Goal: Task Accomplishment & Management: Complete application form

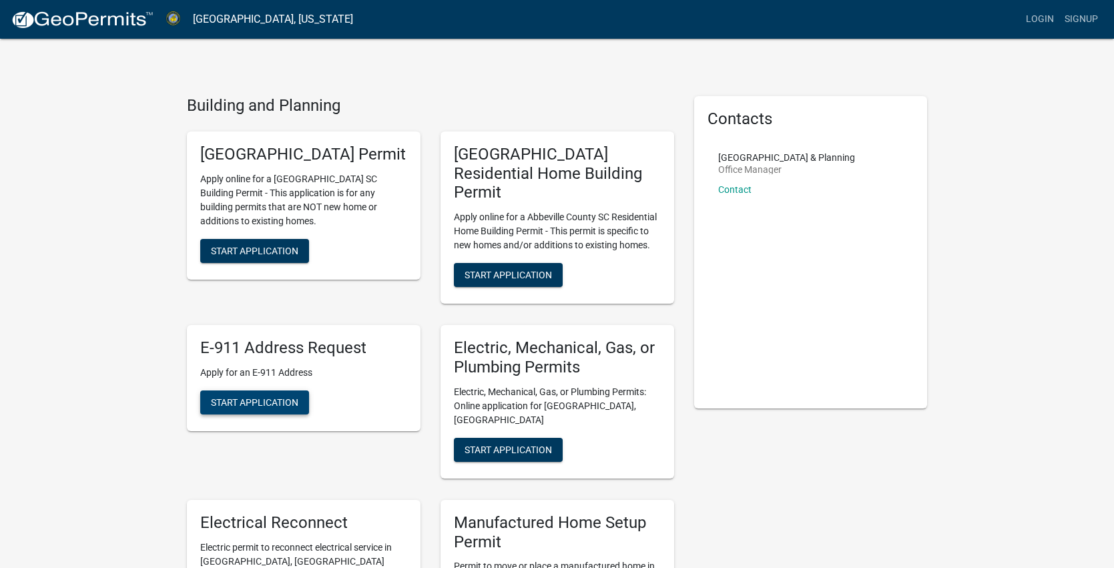
click at [250, 397] on span "Start Application" at bounding box center [254, 401] width 87 height 11
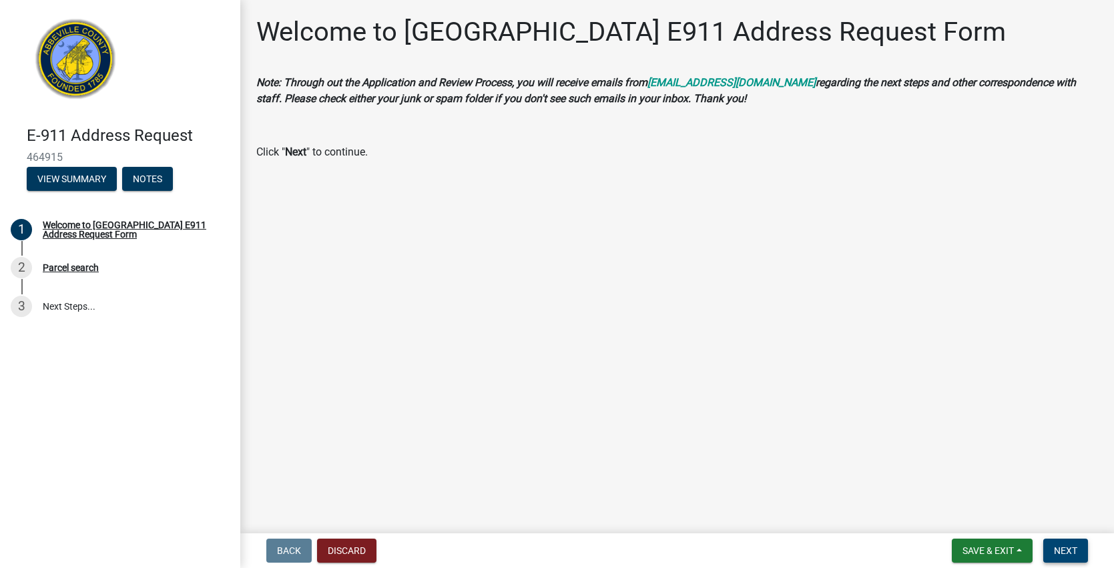
click at [1058, 550] on span "Next" at bounding box center [1065, 550] width 23 height 11
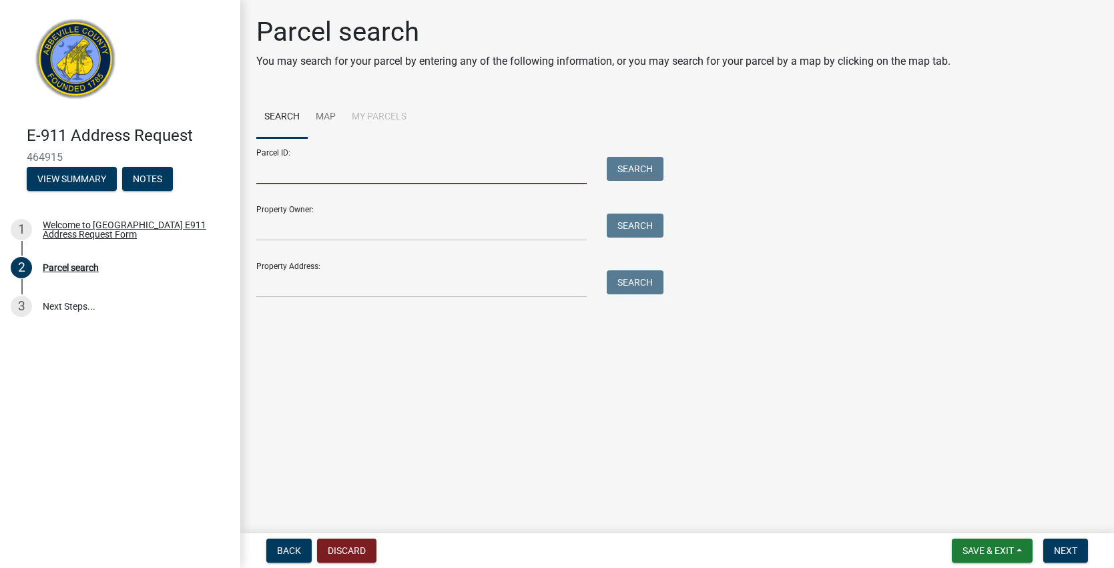
click at [276, 170] on input "Parcel ID:" at bounding box center [421, 170] width 330 height 27
type input "[PHONE_NUMBER]"
click at [622, 166] on button "Search" at bounding box center [634, 169] width 57 height 24
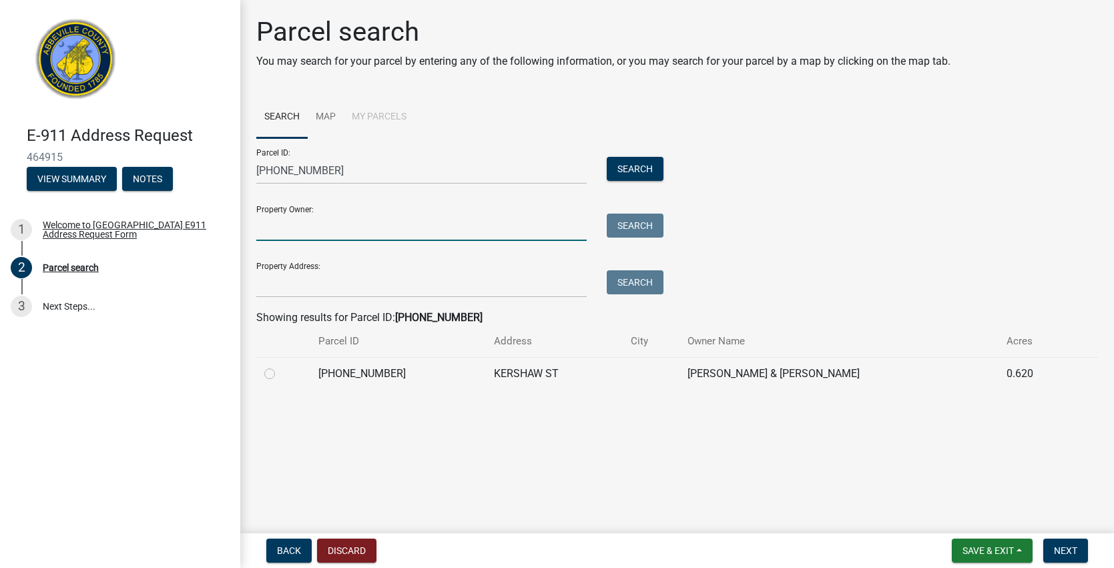
click at [335, 233] on input "Property Owner:" at bounding box center [421, 227] width 330 height 27
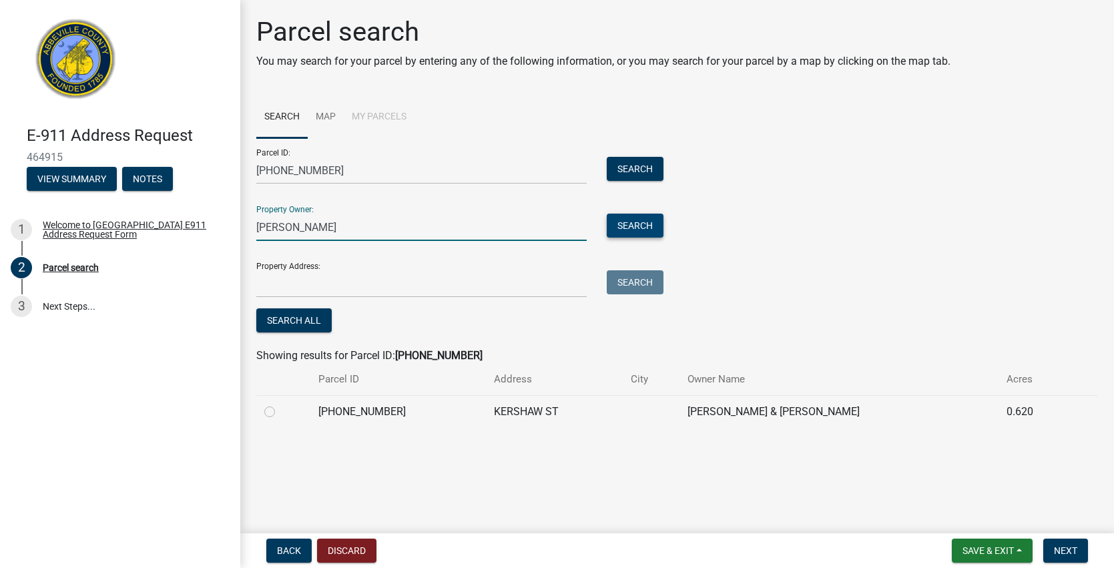
type input "demetria tinch"
click at [649, 226] on button "Search" at bounding box center [634, 226] width 57 height 24
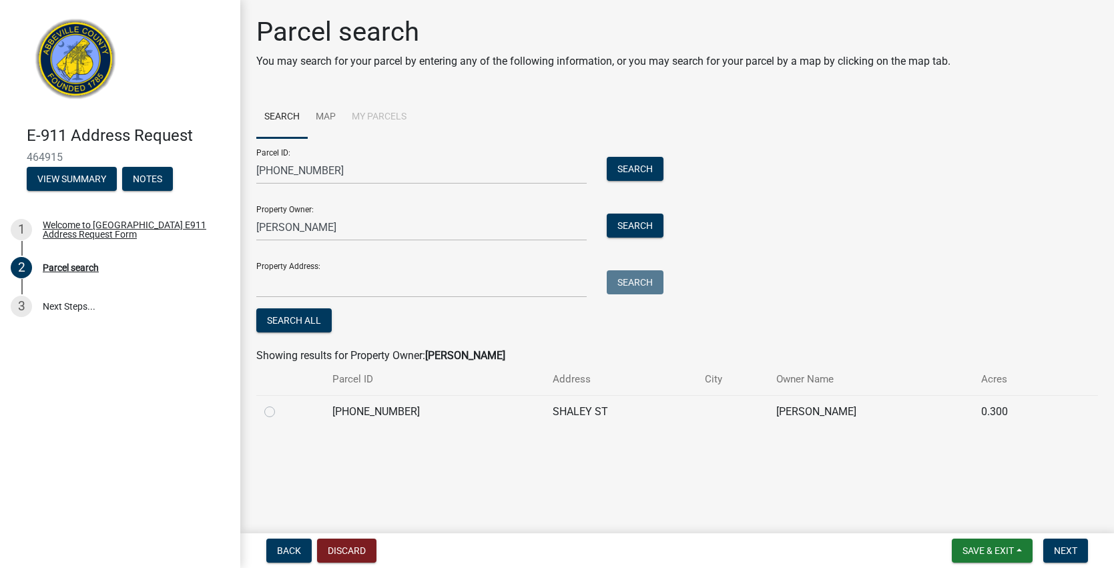
click at [280, 404] on label at bounding box center [280, 404] width 0 height 0
click at [280, 408] on input "radio" at bounding box center [284, 408] width 9 height 9
radio input "true"
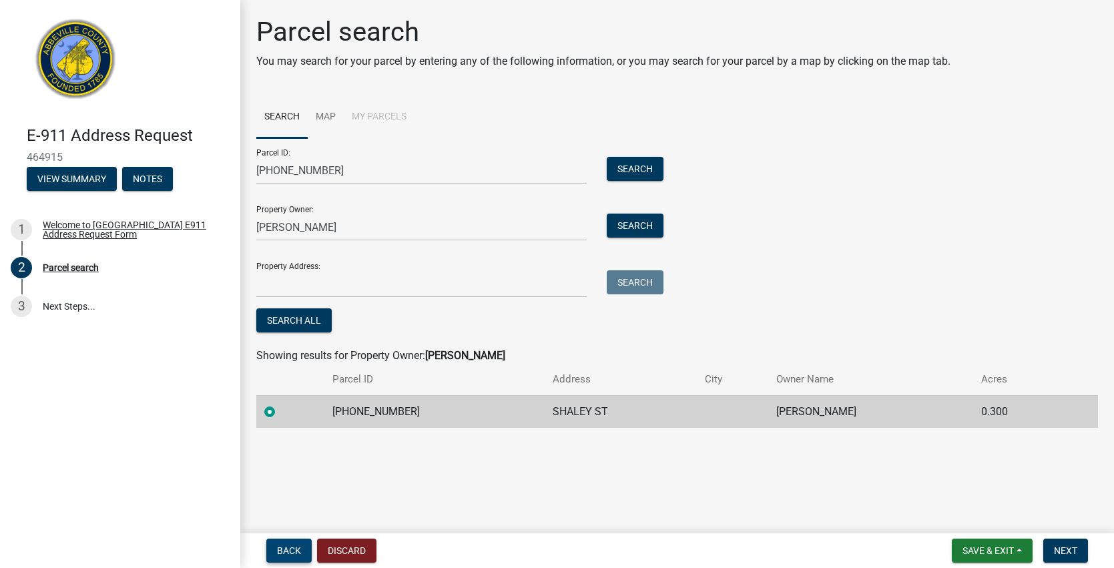
click at [284, 550] on span "Back" at bounding box center [289, 550] width 24 height 11
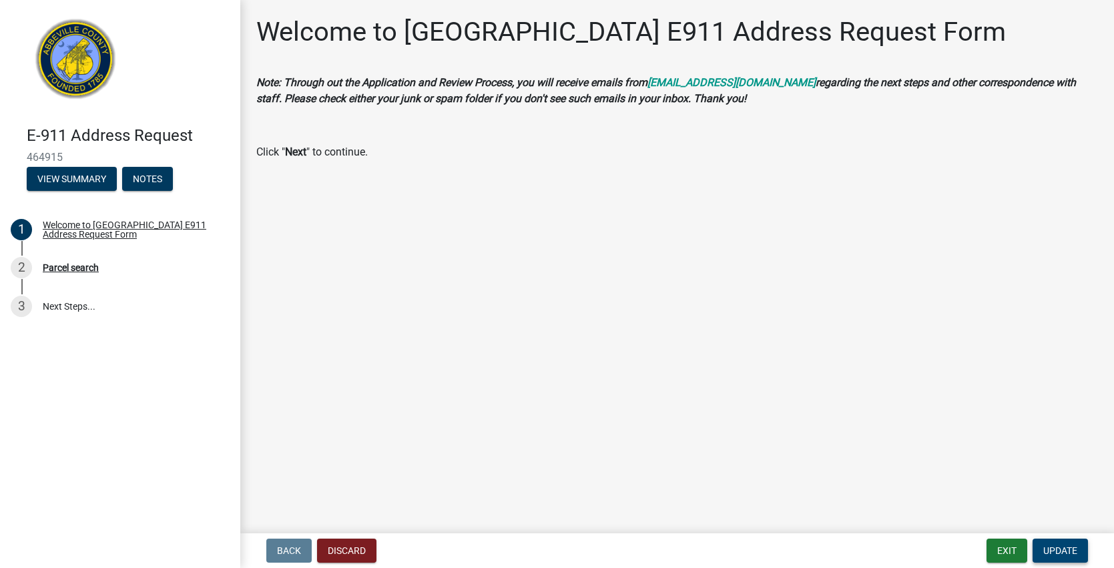
click at [1043, 548] on span "Update" at bounding box center [1060, 550] width 34 height 11
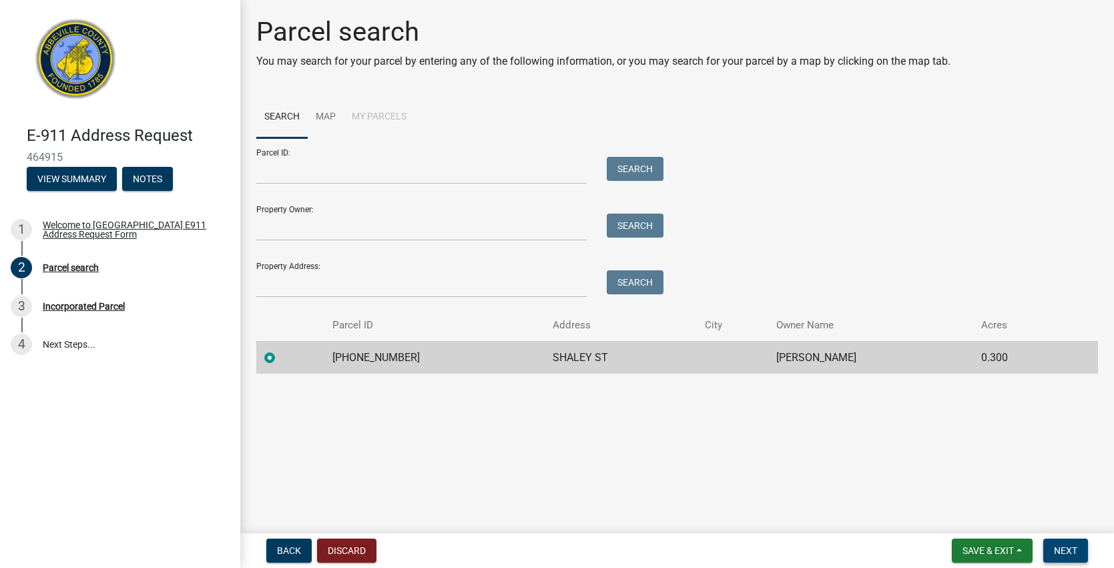
click at [1043, 548] on button "Next" at bounding box center [1065, 550] width 45 height 24
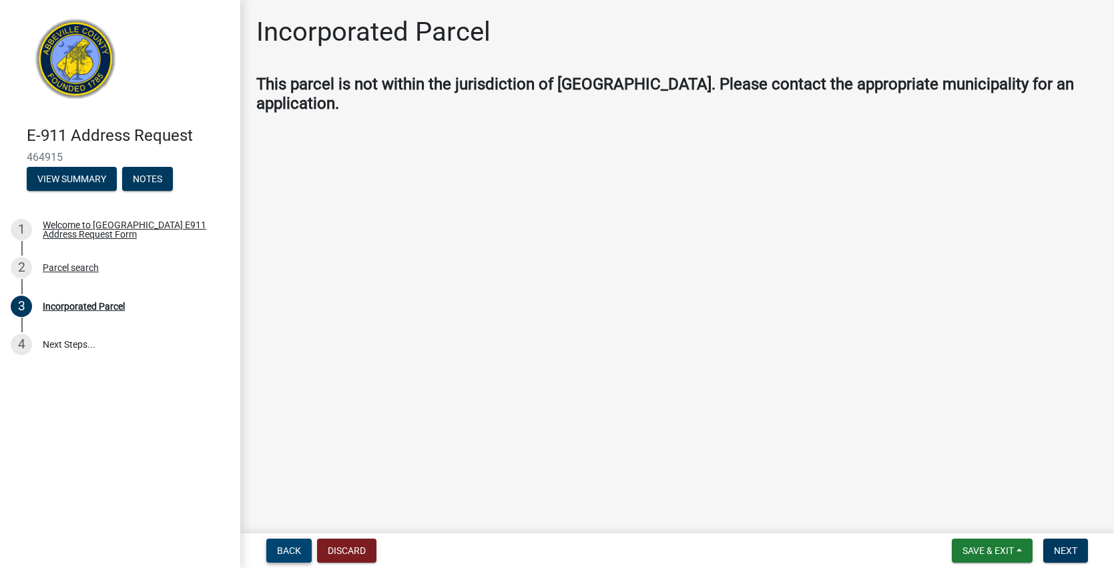
click at [296, 548] on span "Back" at bounding box center [289, 550] width 24 height 11
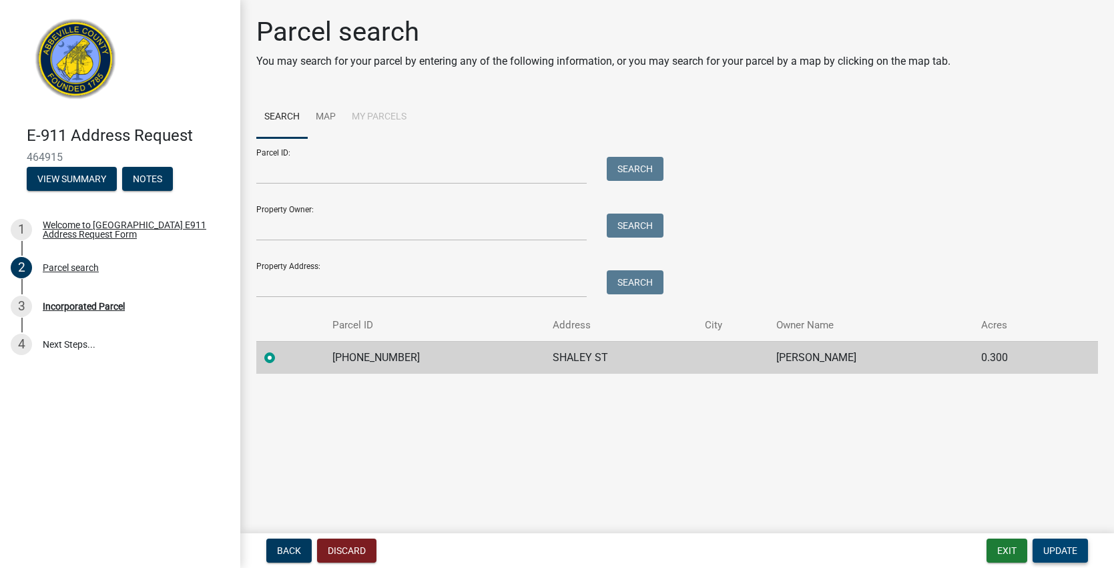
click at [1054, 548] on span "Update" at bounding box center [1060, 550] width 34 height 11
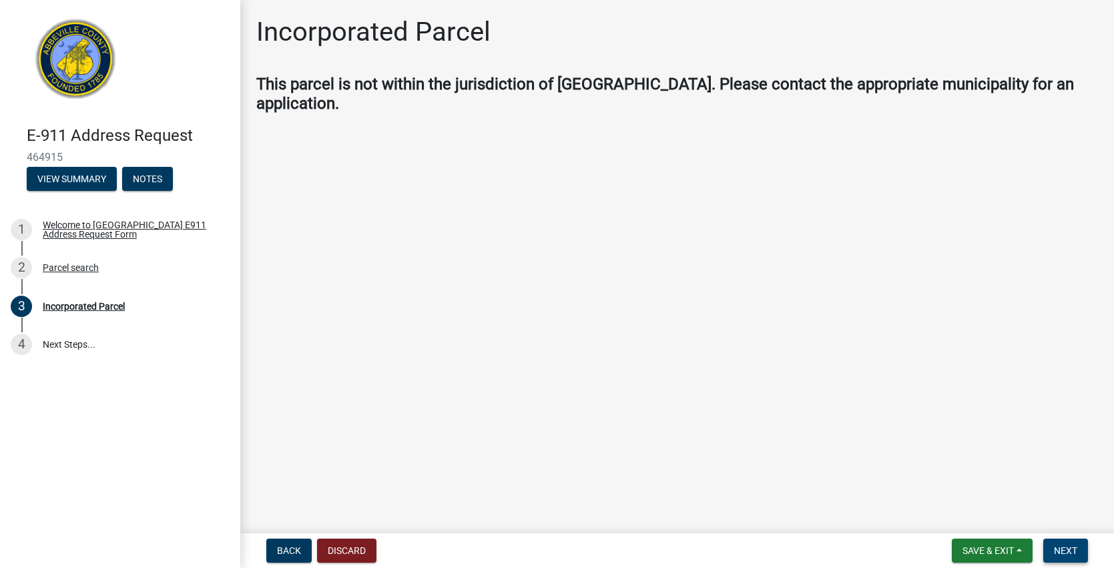
click at [1054, 548] on span "Next" at bounding box center [1065, 550] width 23 height 11
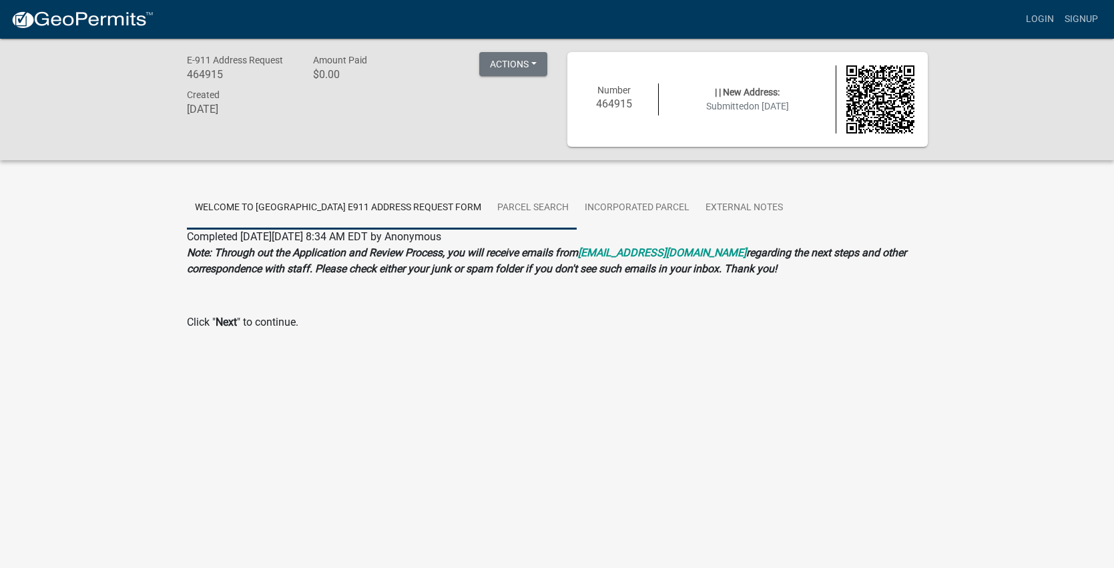
click at [514, 203] on link "Parcel search" at bounding box center [532, 208] width 87 height 43
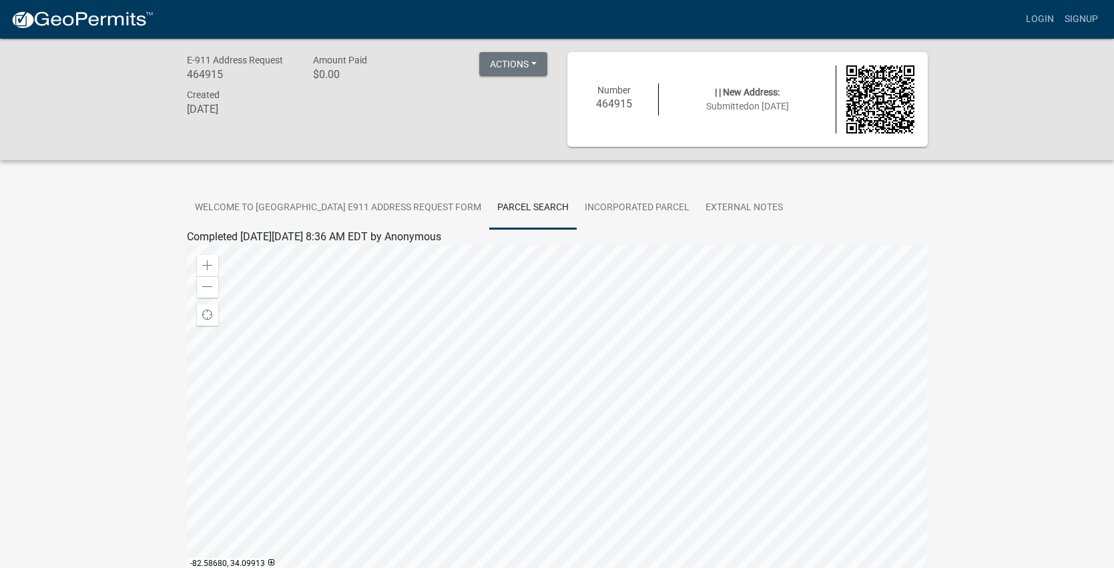
click at [91, 390] on div "E-911 Address Request 464915 Amount Paid $0.00 Actions Printer Friendly Created…" at bounding box center [557, 367] width 1114 height 656
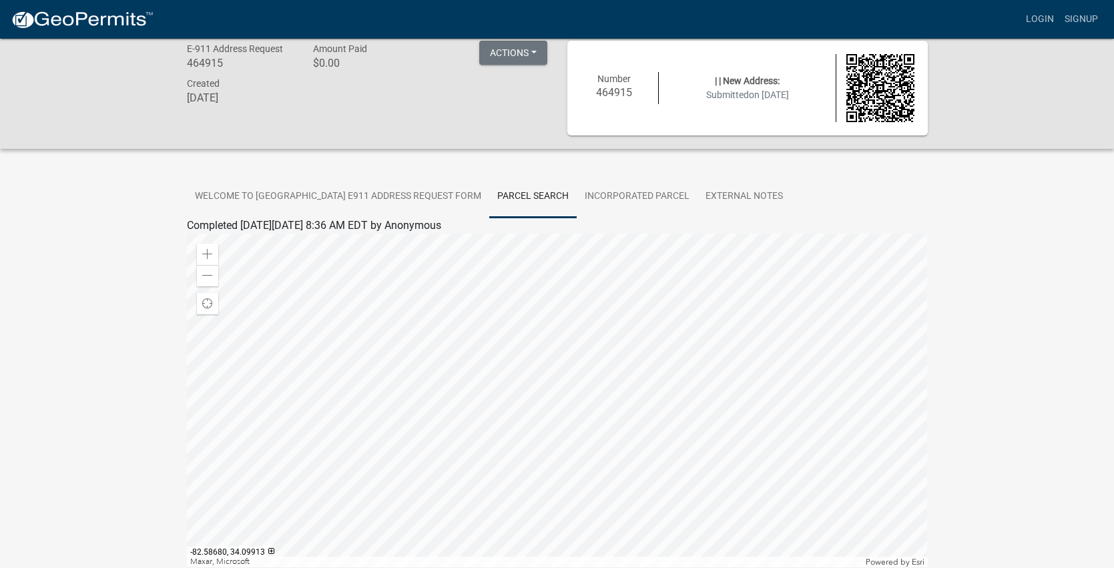
scroll to position [9, 0]
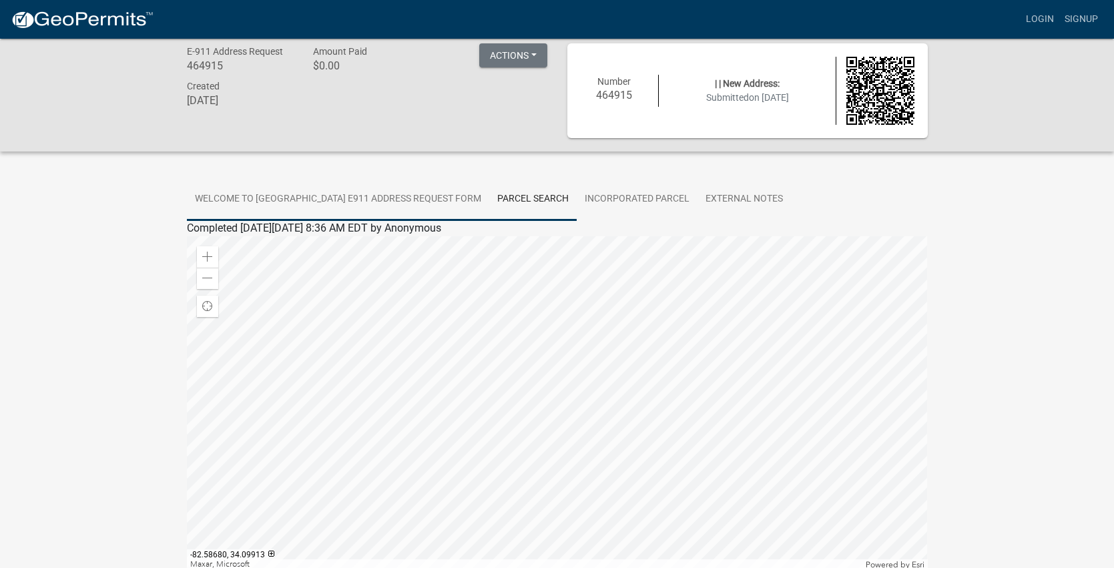
click at [306, 193] on link "Welcome to [GEOGRAPHIC_DATA] E911 Address Request Form" at bounding box center [338, 199] width 302 height 43
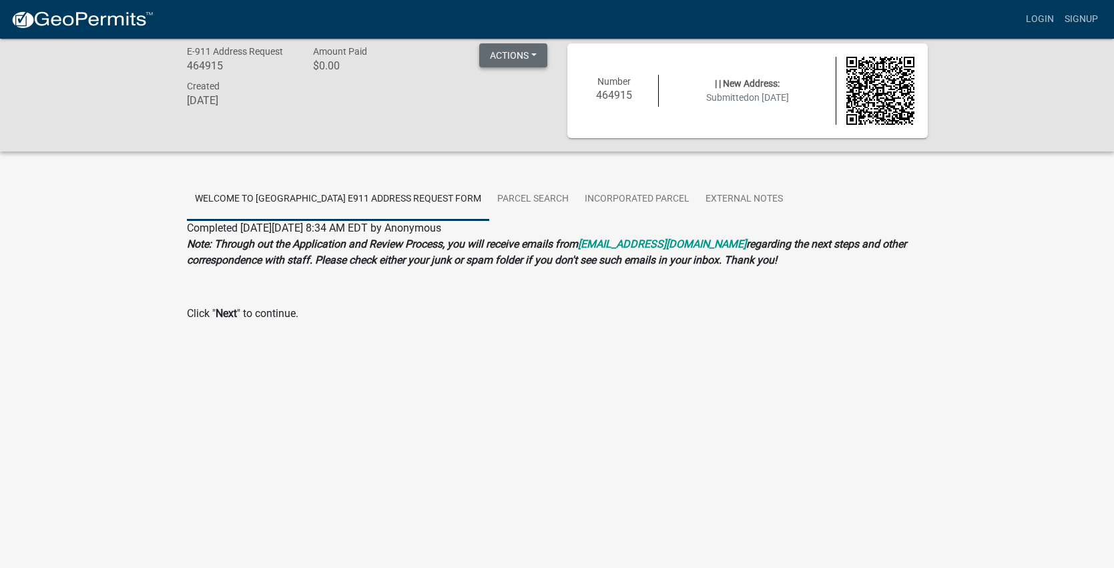
click at [516, 61] on button "Actions" at bounding box center [513, 55] width 68 height 24
click at [388, 137] on div "E-911 Address Request 464915 Amount Paid $0.00 Actions Printer Friendly Created…" at bounding box center [367, 90] width 380 height 95
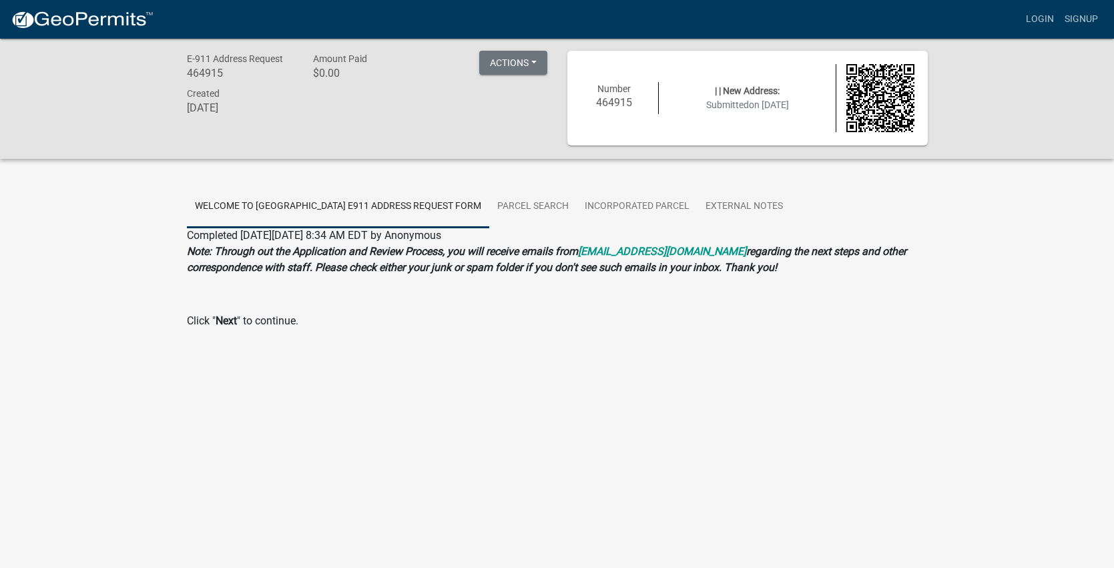
scroll to position [0, 0]
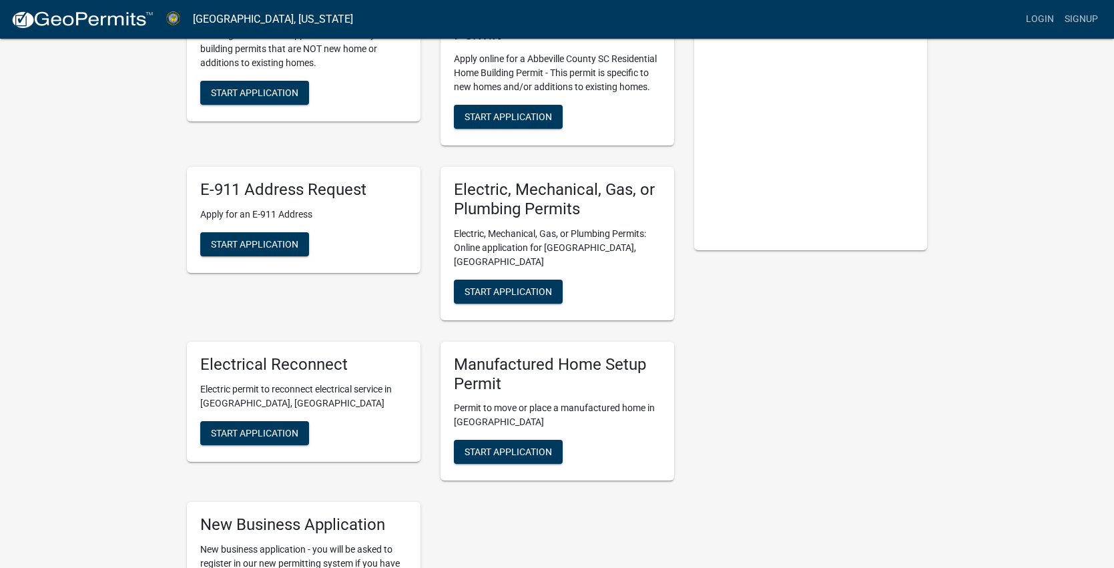
scroll to position [159, 0]
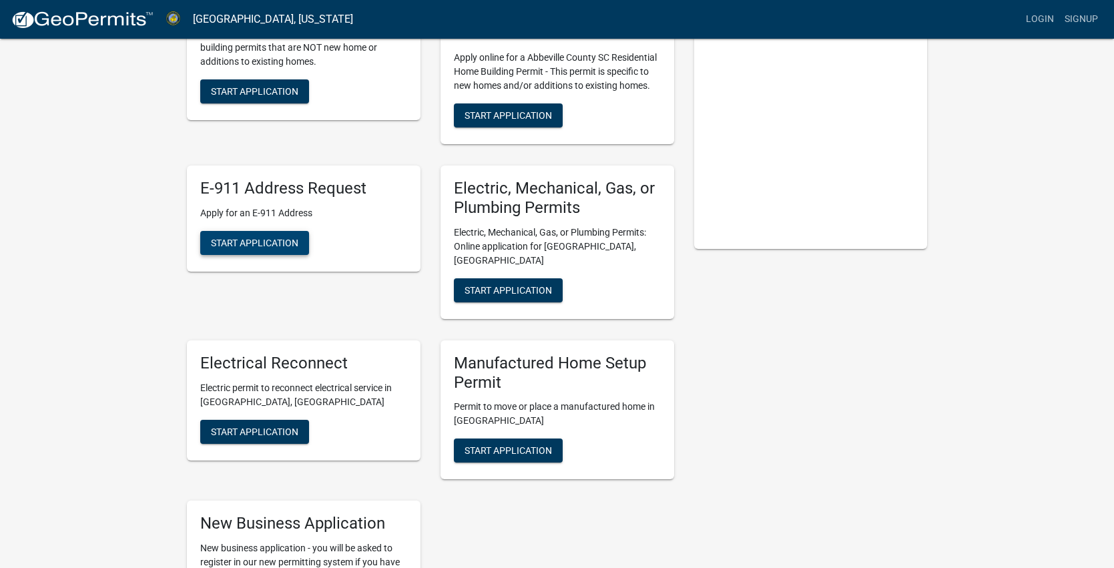
click at [283, 237] on span "Start Application" at bounding box center [254, 242] width 87 height 11
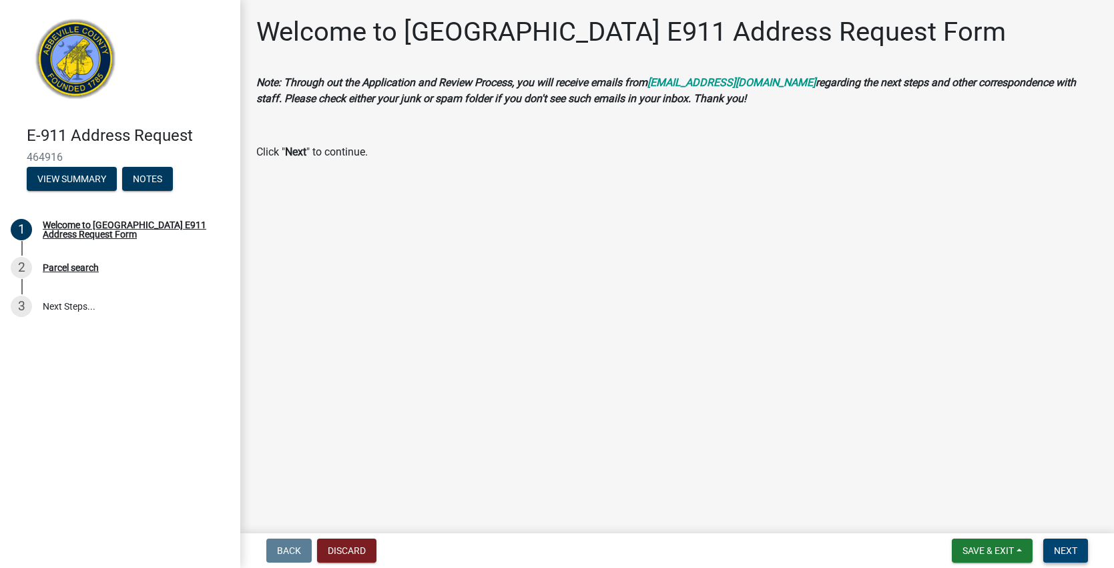
click at [1066, 547] on span "Next" at bounding box center [1065, 550] width 23 height 11
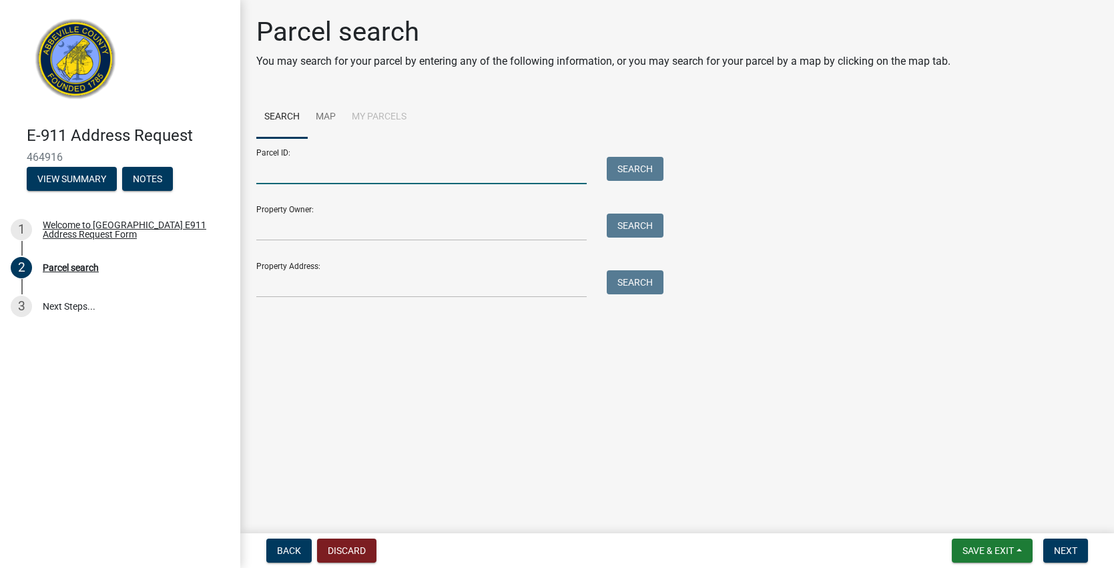
click at [334, 165] on input "Parcel ID:" at bounding box center [421, 170] width 330 height 27
type input "[PHONE_NUMBER]"
click at [619, 167] on button "Search" at bounding box center [634, 169] width 57 height 24
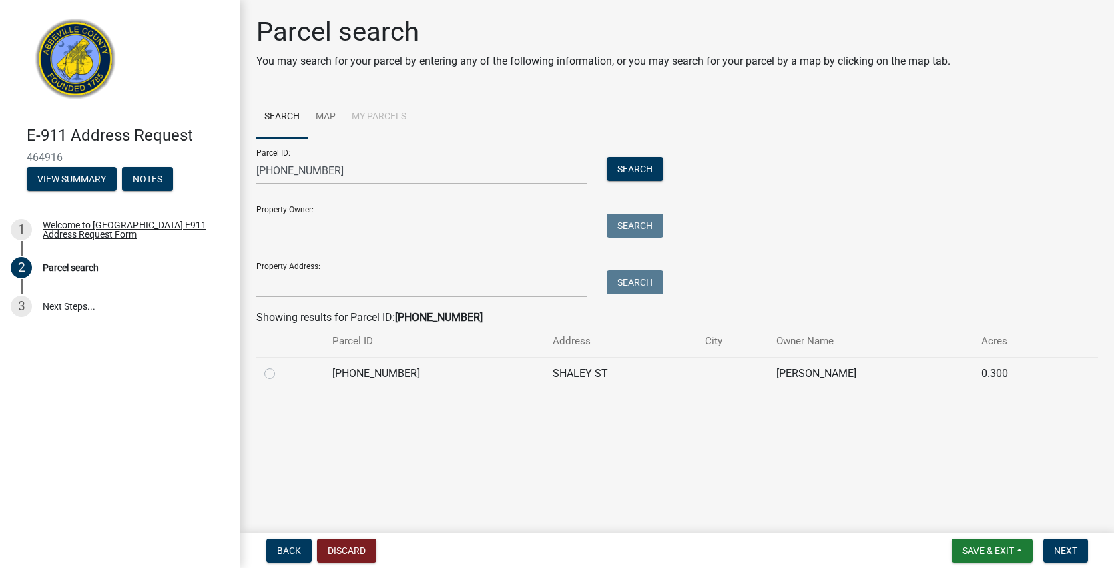
click at [280, 366] on label at bounding box center [280, 366] width 0 height 0
click at [280, 373] on input "radio" at bounding box center [284, 370] width 9 height 9
radio input "true"
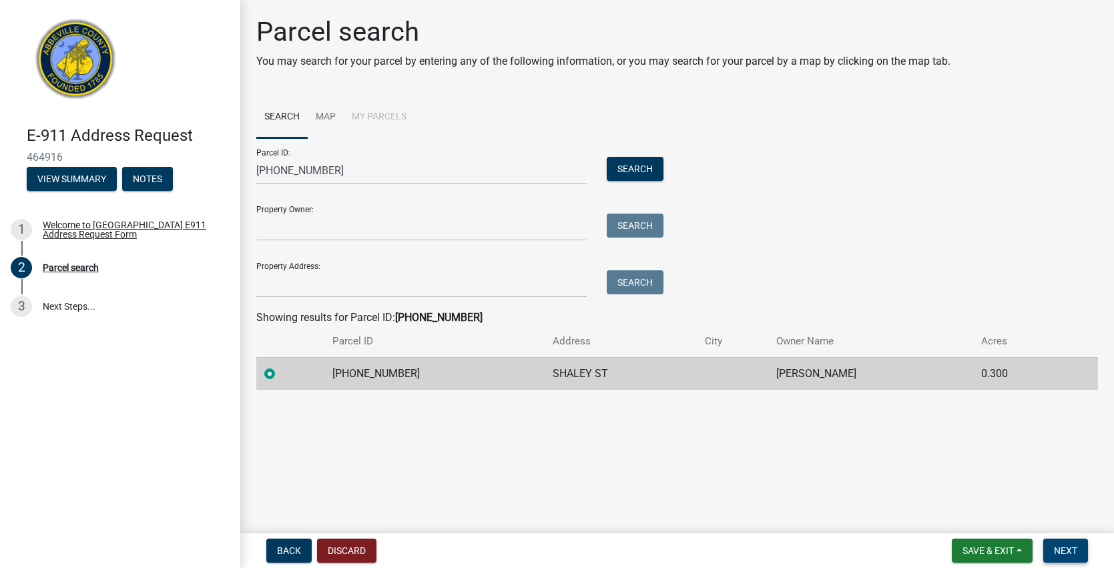
click at [1064, 551] on span "Next" at bounding box center [1065, 550] width 23 height 11
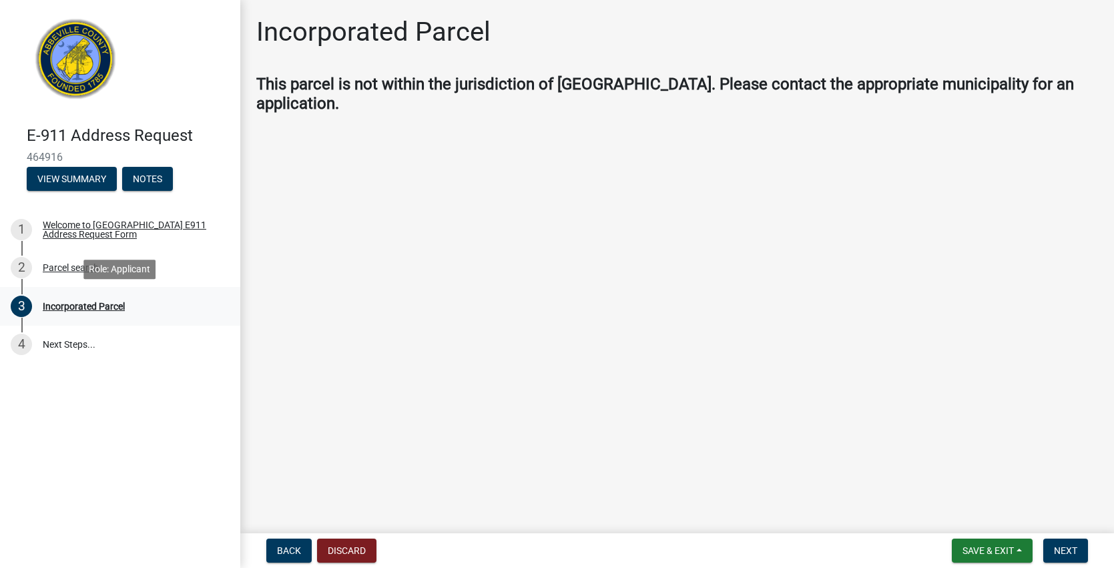
click at [94, 307] on div "Incorporated Parcel" at bounding box center [84, 306] width 82 height 9
click at [984, 550] on span "Save & Exit" at bounding box center [987, 550] width 51 height 11
click at [949, 485] on button "Save" at bounding box center [978, 484] width 107 height 32
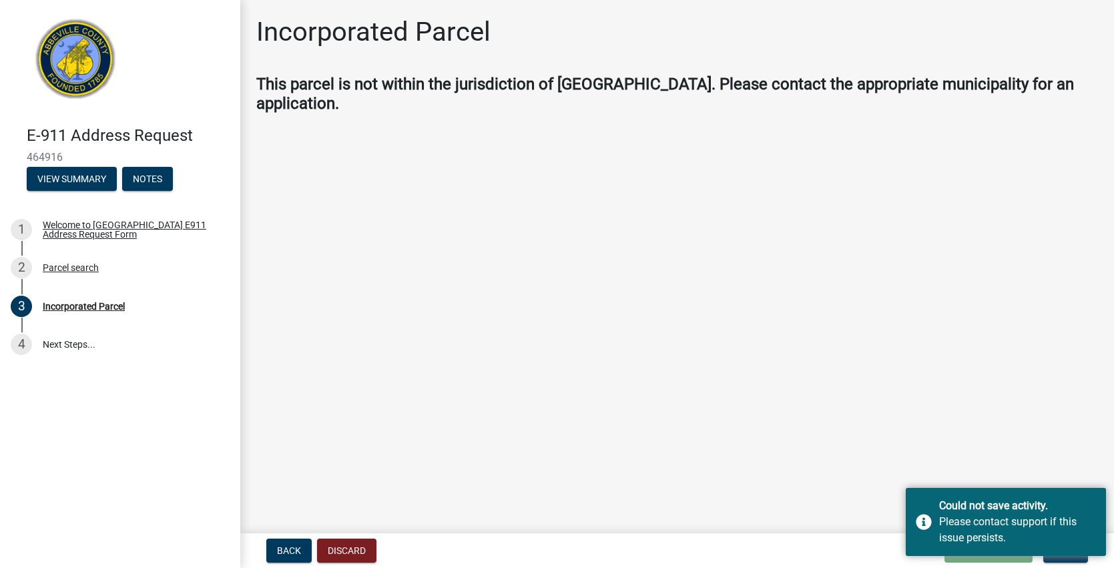
click at [946, 443] on main "Incorporated Parcel This parcel is not within the jurisdiction of [GEOGRAPHIC_D…" at bounding box center [676, 264] width 873 height 528
click at [910, 501] on div "Could not save activity. Please contact support if this issue persists." at bounding box center [1005, 522] width 200 height 68
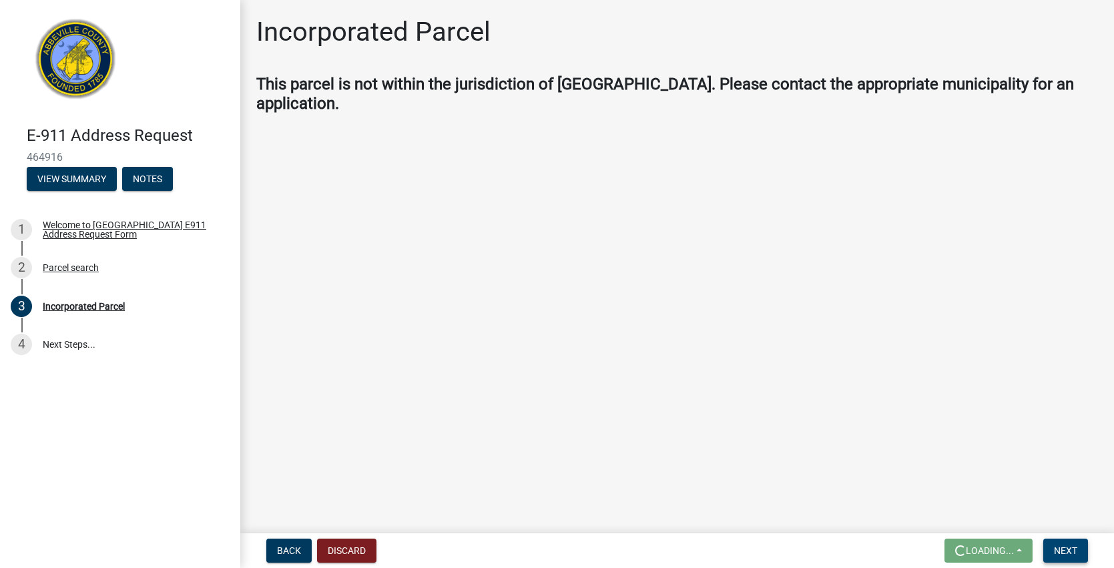
click at [1056, 546] on span "Next" at bounding box center [1065, 550] width 23 height 11
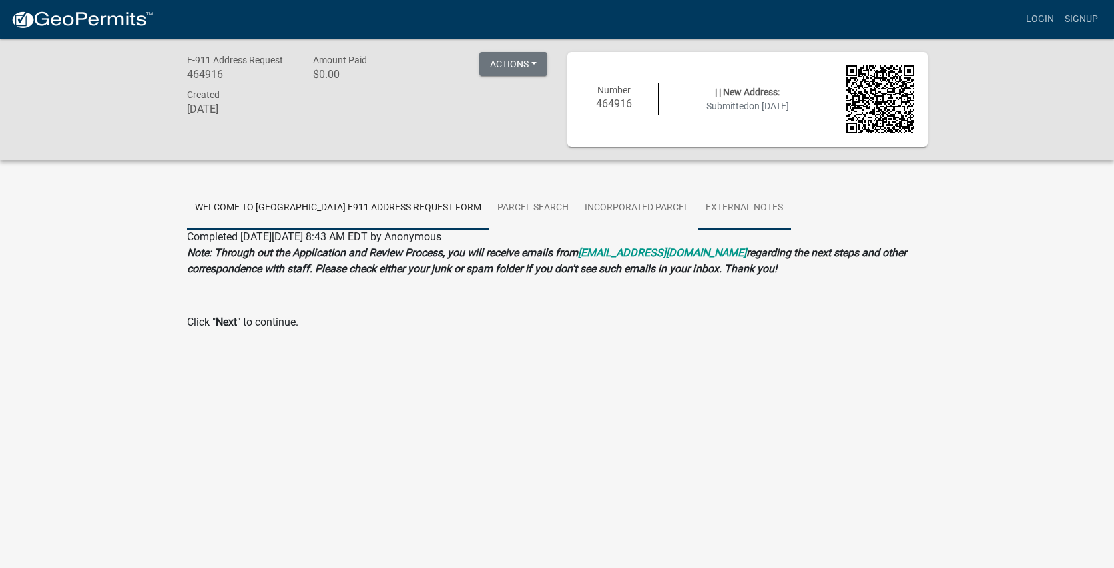
click at [722, 204] on link "External Notes" at bounding box center [743, 208] width 93 height 43
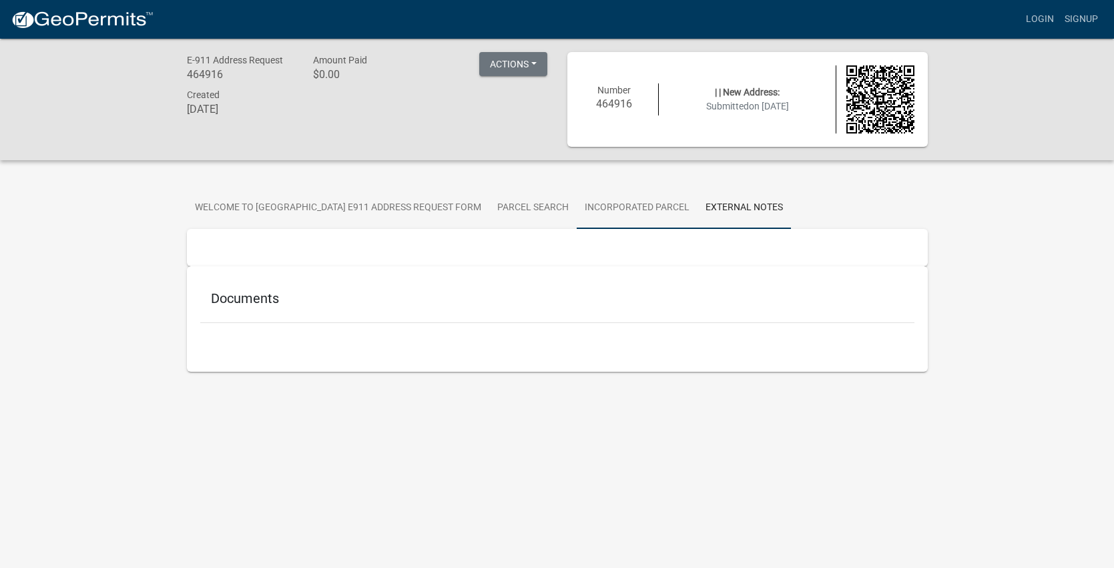
click at [673, 205] on link "Incorporated Parcel" at bounding box center [636, 208] width 121 height 43
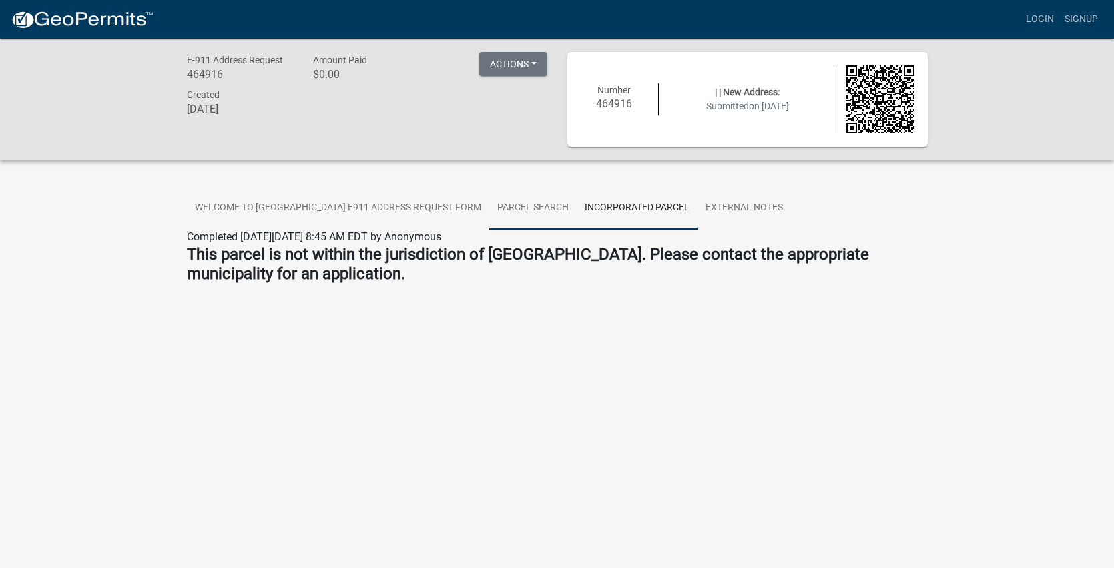
click at [537, 204] on link "Parcel search" at bounding box center [532, 208] width 87 height 43
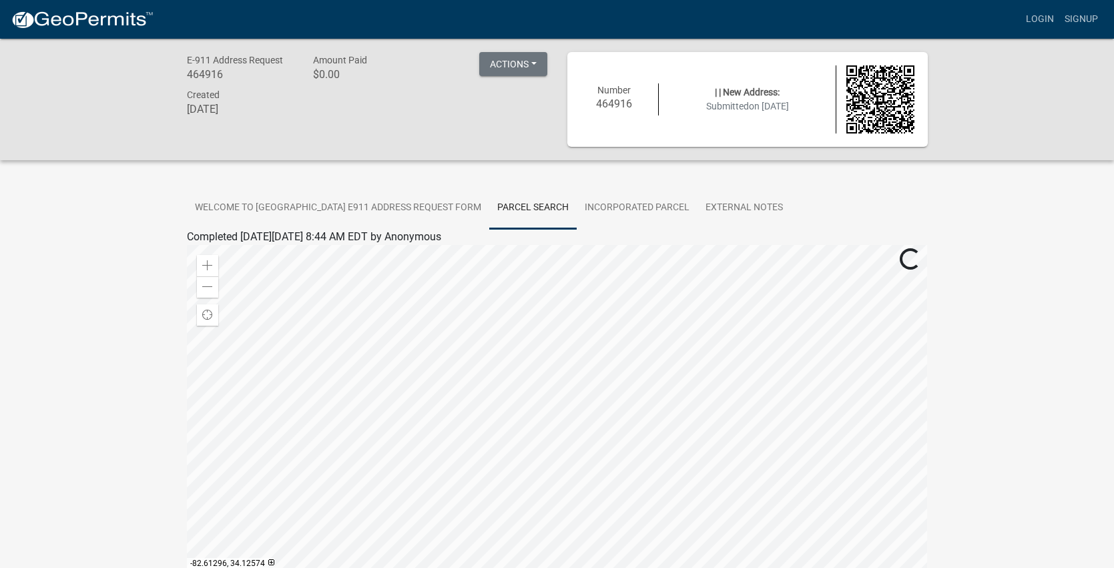
click at [94, 322] on div "E-911 Address Request 464916 Amount Paid $0.00 Actions Printer Friendly Created…" at bounding box center [557, 367] width 1114 height 656
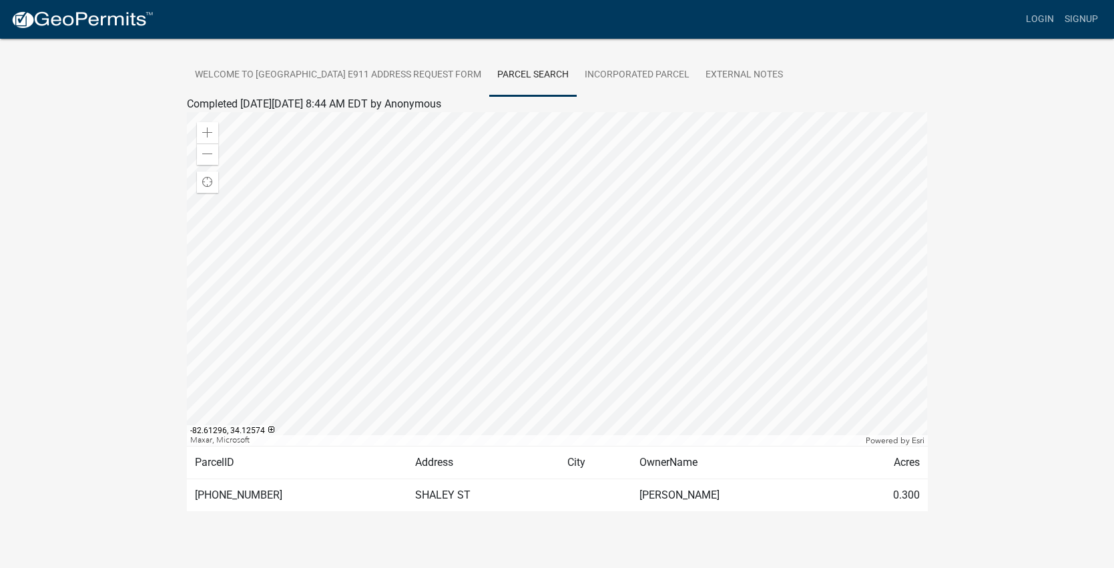
scroll to position [141, 0]
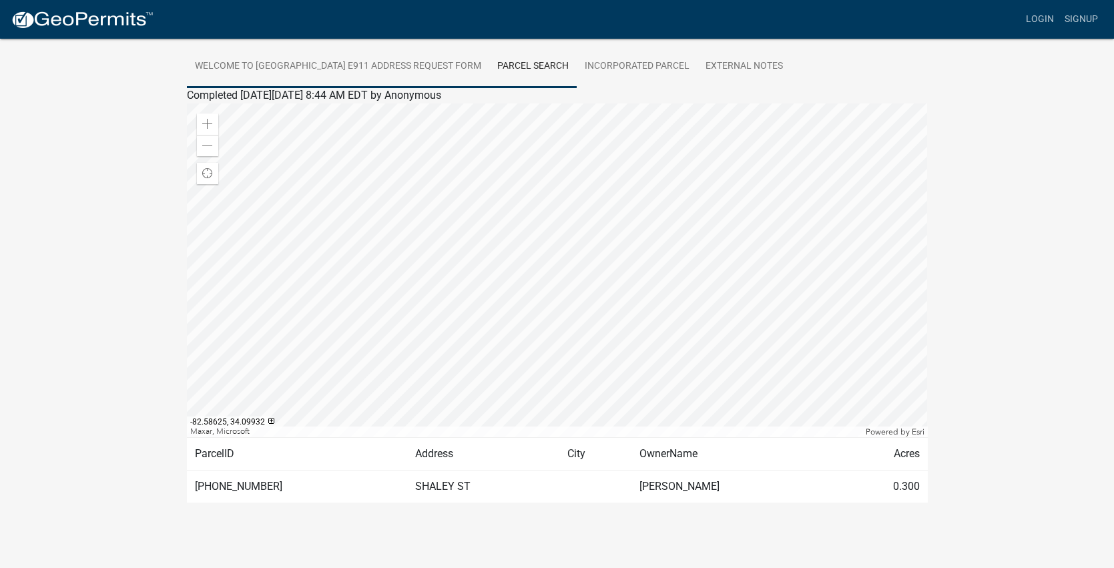
click at [427, 61] on link "Welcome to [GEOGRAPHIC_DATA] E911 Address Request Form" at bounding box center [338, 66] width 302 height 43
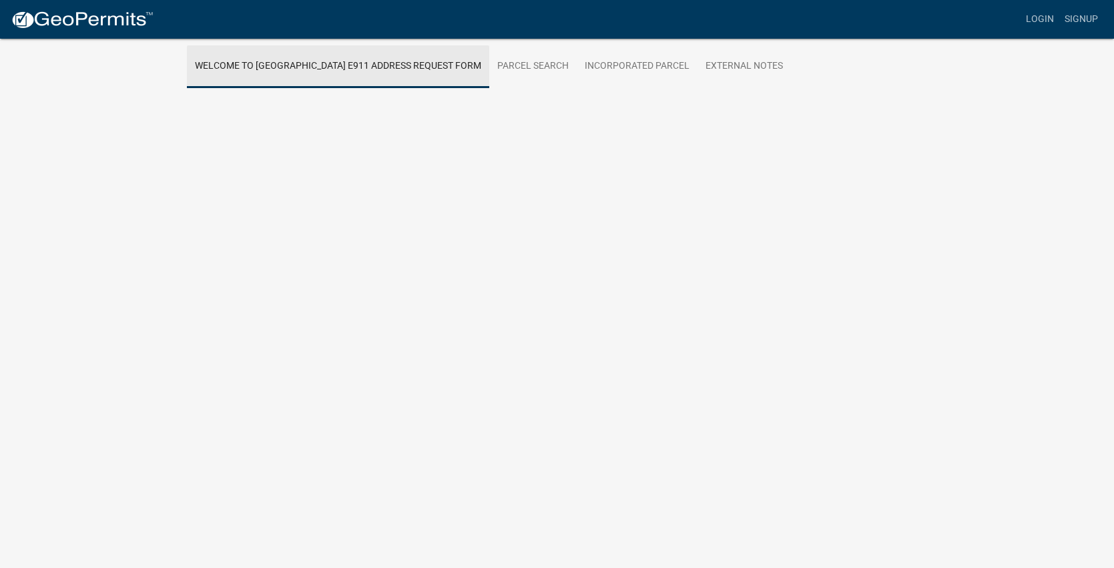
scroll to position [39, 0]
